Goal: Information Seeking & Learning: Learn about a topic

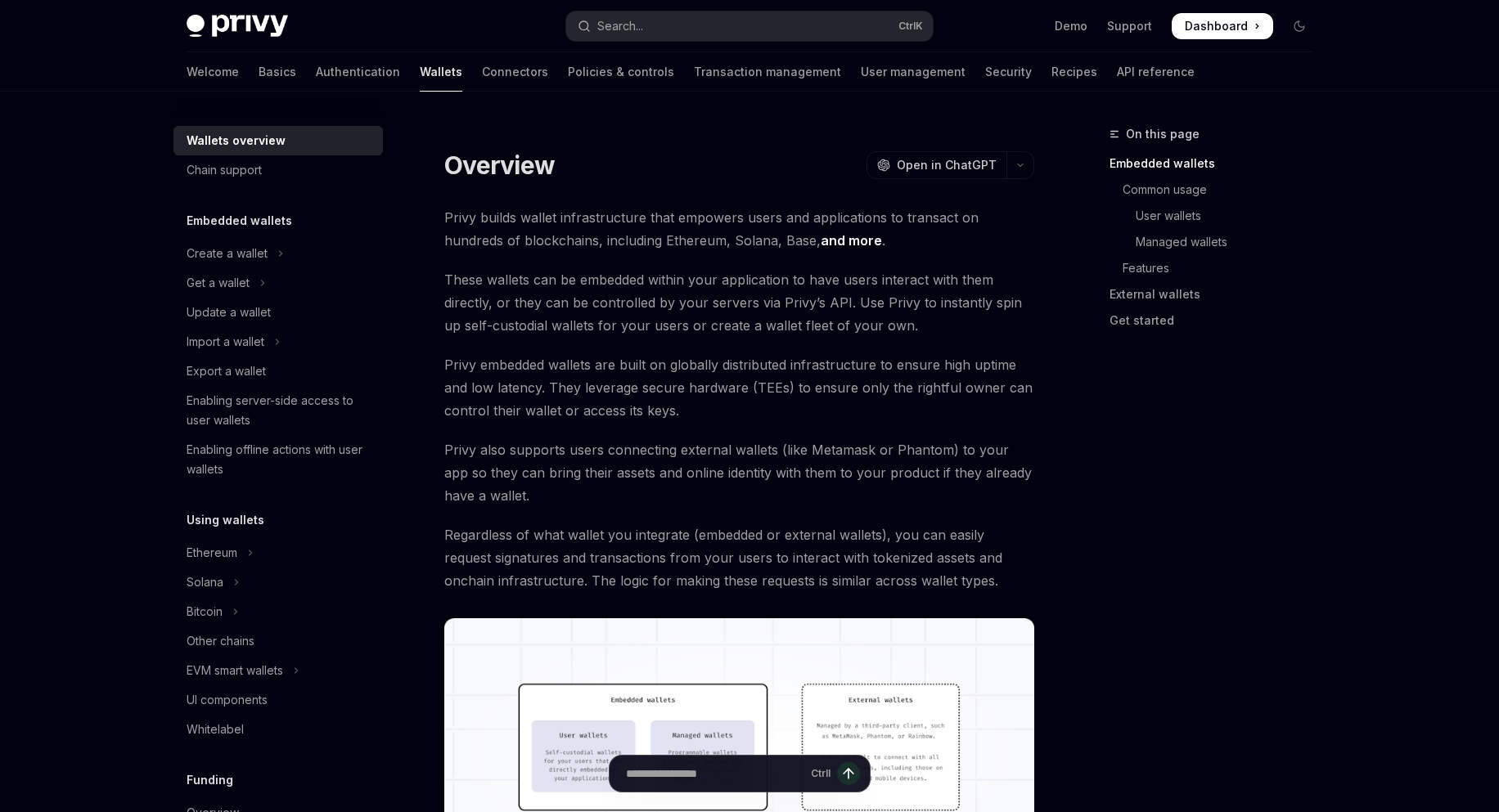
click at [388, 76] on div "Welcome Basics Authentication Wallets Connectors Policies & controls Transactio…" at bounding box center [690, 72] width 1008 height 39
click at [466, 77] on div "Welcome Basics Authentication Wallets Connectors Policies & controls Transactio…" at bounding box center [690, 72] width 1008 height 39
click at [482, 72] on link "Connectors" at bounding box center [515, 72] width 67 height 39
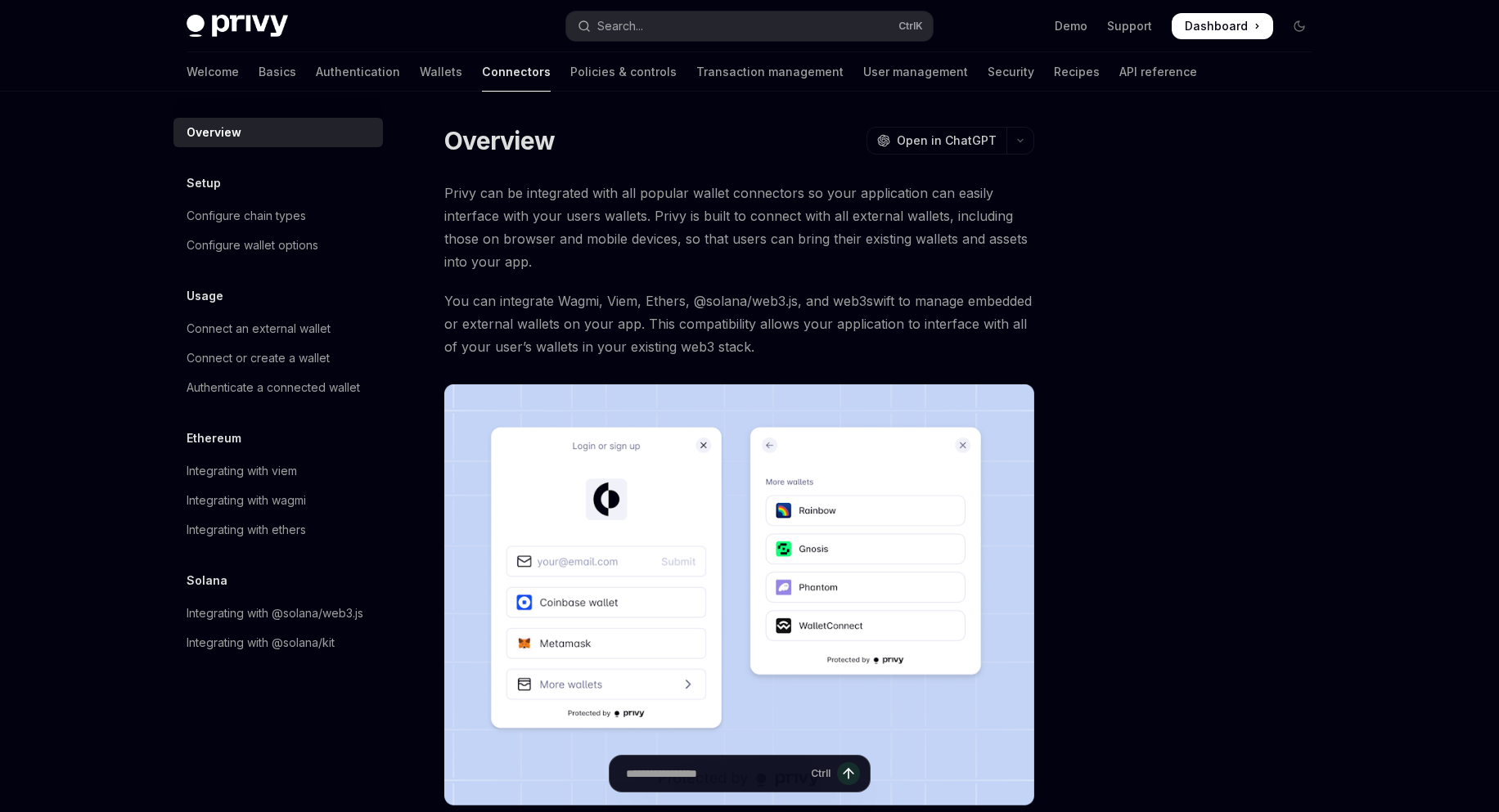
click at [223, 28] on img at bounding box center [237, 26] width 102 height 23
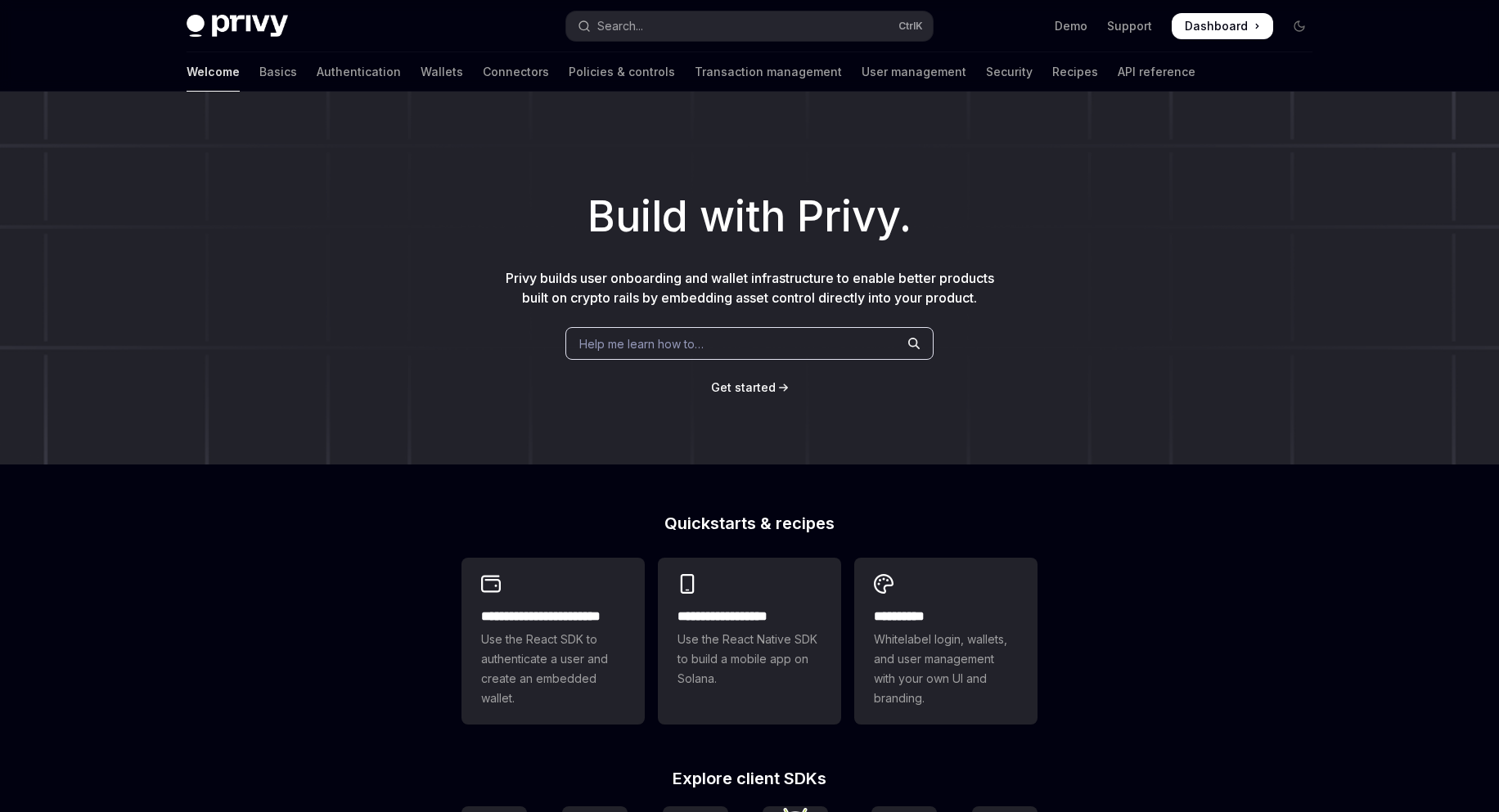
click at [262, 33] on img at bounding box center [237, 26] width 102 height 23
type textarea "*"
click at [1223, 24] on span "Dashboard" at bounding box center [1216, 26] width 63 height 17
